Goal: Find specific page/section: Find specific page/section

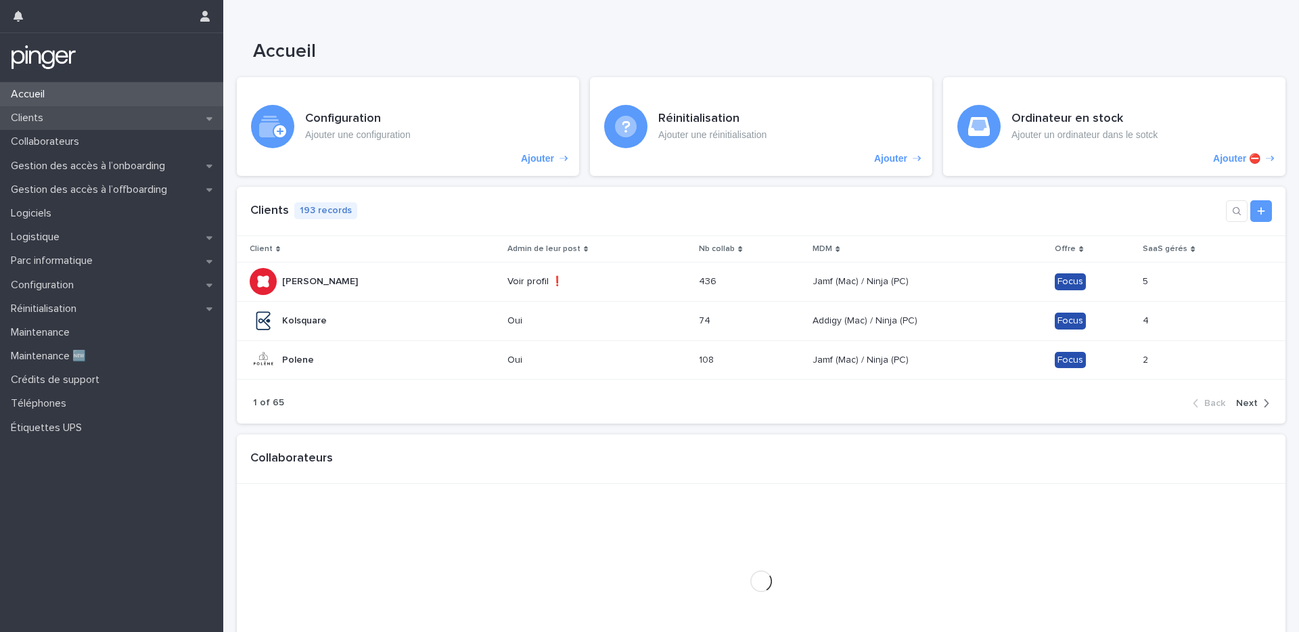
click at [48, 112] on p "Clients" at bounding box center [29, 118] width 49 height 13
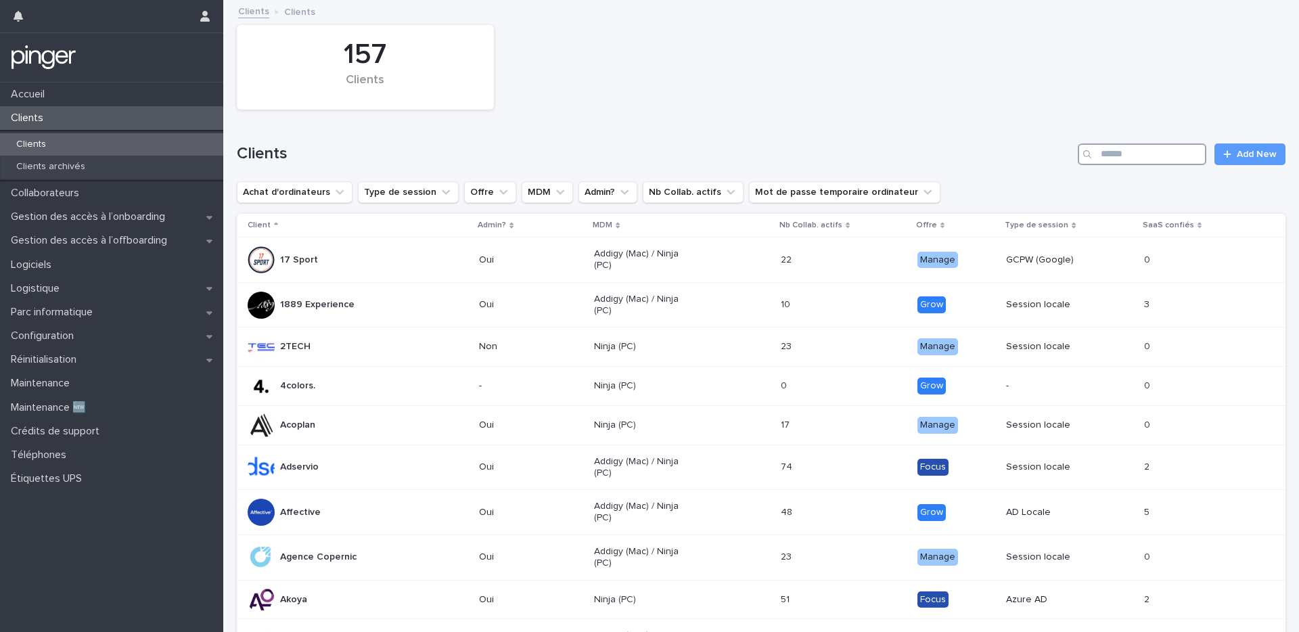
click at [1129, 160] on input "Search" at bounding box center [1142, 154] width 129 height 22
type input "******"
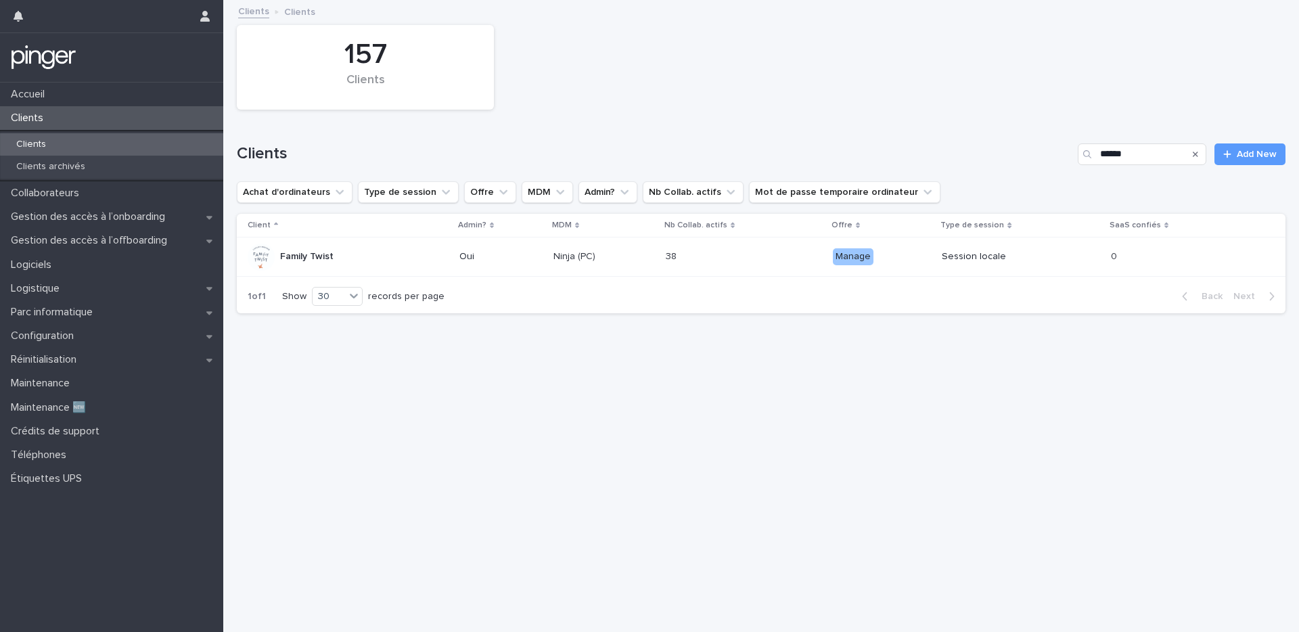
click at [340, 249] on div "Family Twist" at bounding box center [348, 257] width 201 height 27
